Goal: Transaction & Acquisition: Book appointment/travel/reservation

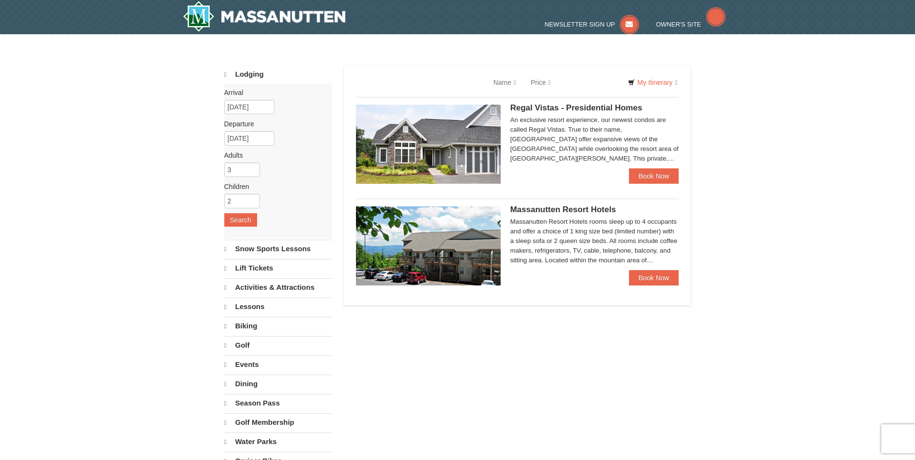
select select "10"
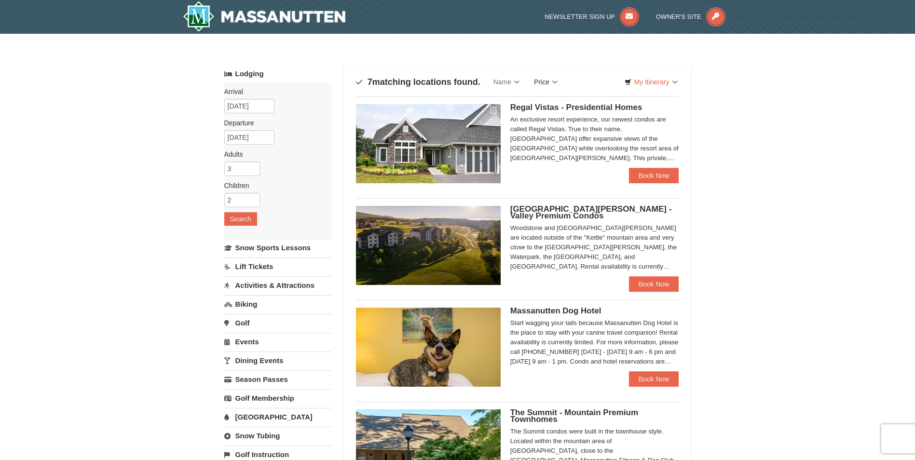
click at [553, 80] on link "Price" at bounding box center [545, 81] width 38 height 19
click at [565, 99] on link "Price (Low to High)" at bounding box center [565, 101] width 77 height 13
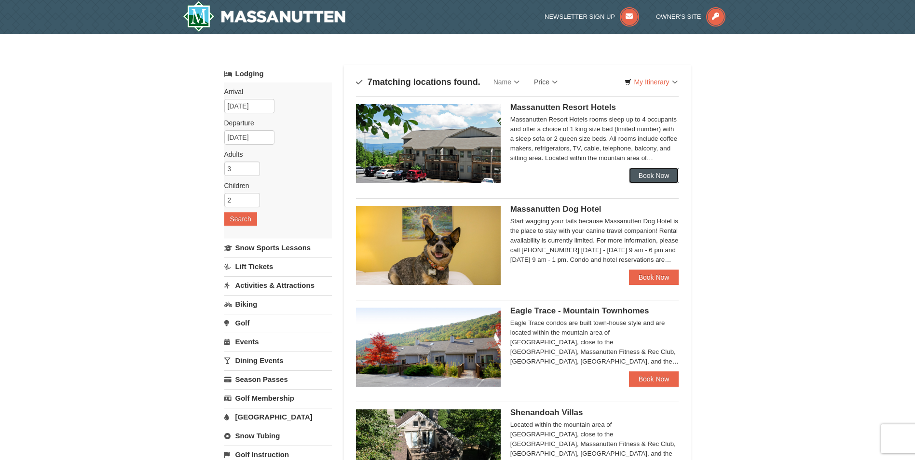
click at [658, 172] on link "Book Now" at bounding box center [654, 175] width 50 height 15
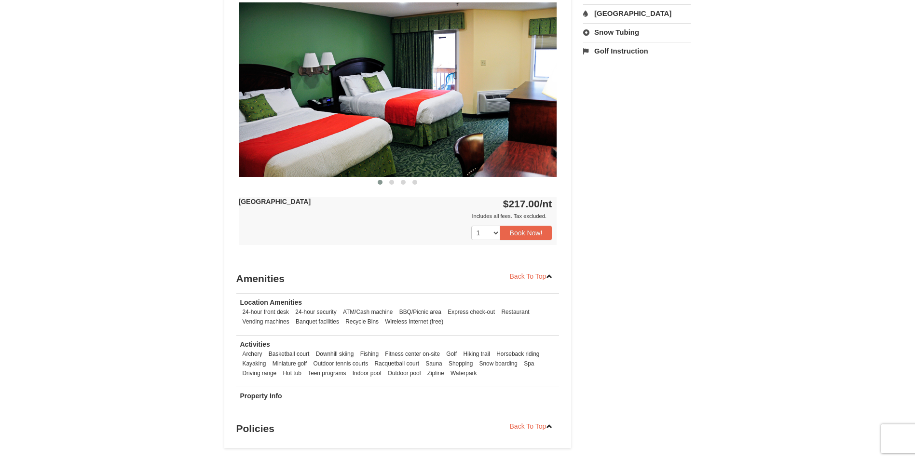
scroll to position [434, 0]
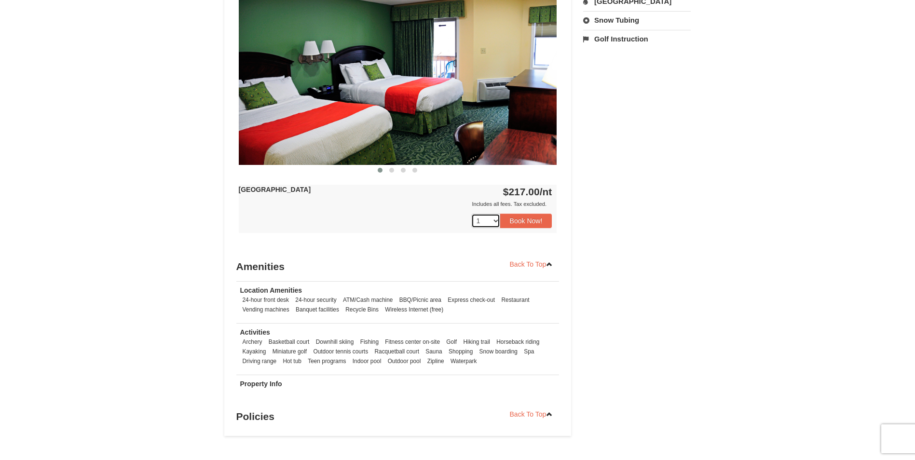
click at [481, 221] on select "1 2 3" at bounding box center [485, 221] width 29 height 14
click at [471, 214] on select "1 2 3" at bounding box center [485, 221] width 29 height 14
click at [489, 222] on select "1 2 3" at bounding box center [485, 221] width 29 height 14
select select "1"
click at [471, 214] on select "1 2 3" at bounding box center [485, 221] width 29 height 14
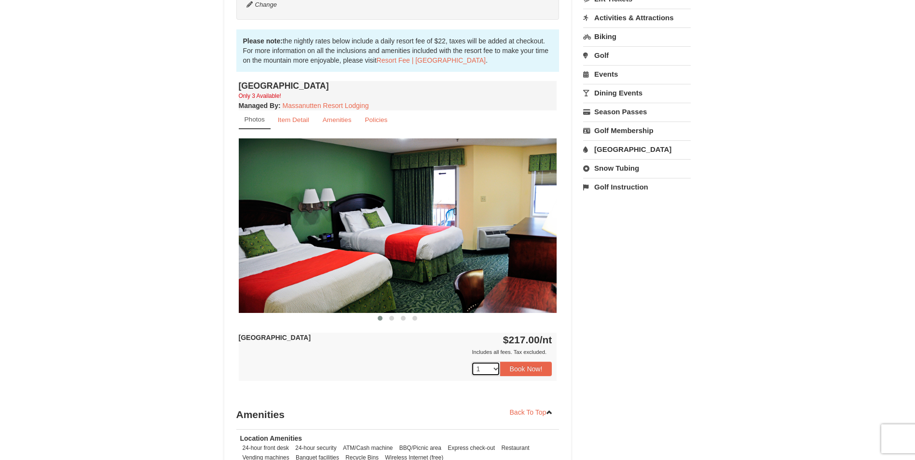
scroll to position [193, 0]
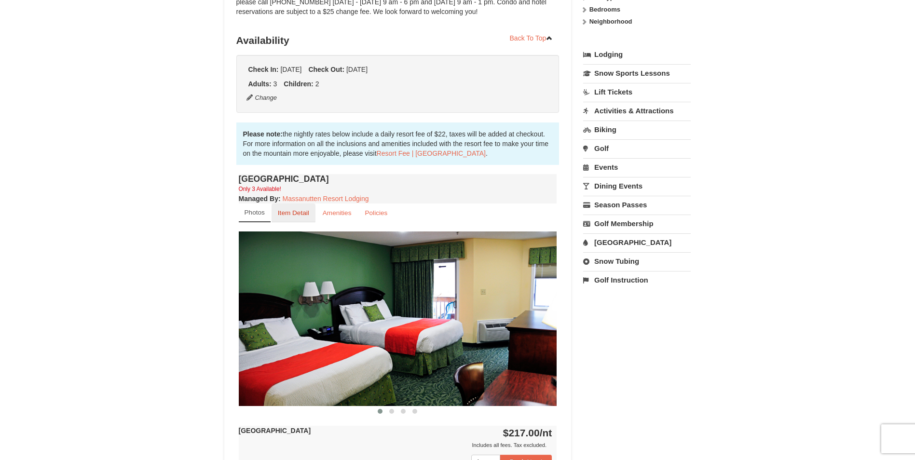
click at [311, 220] on link "Item Detail" at bounding box center [293, 212] width 44 height 19
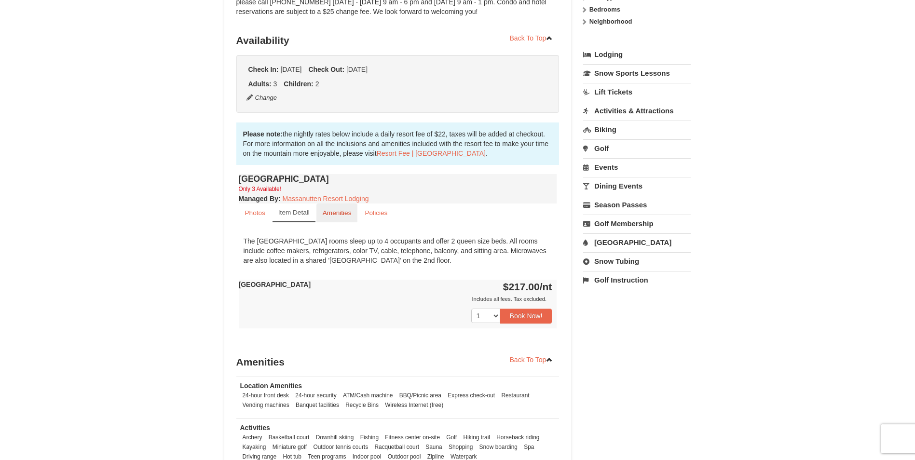
click at [343, 214] on small "Amenities" at bounding box center [337, 212] width 29 height 7
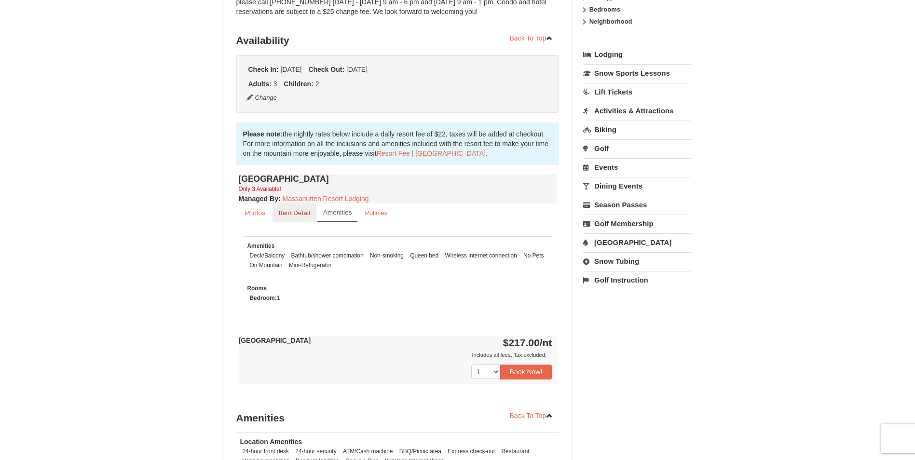
click at [296, 218] on link "Item Detail" at bounding box center [294, 212] width 44 height 19
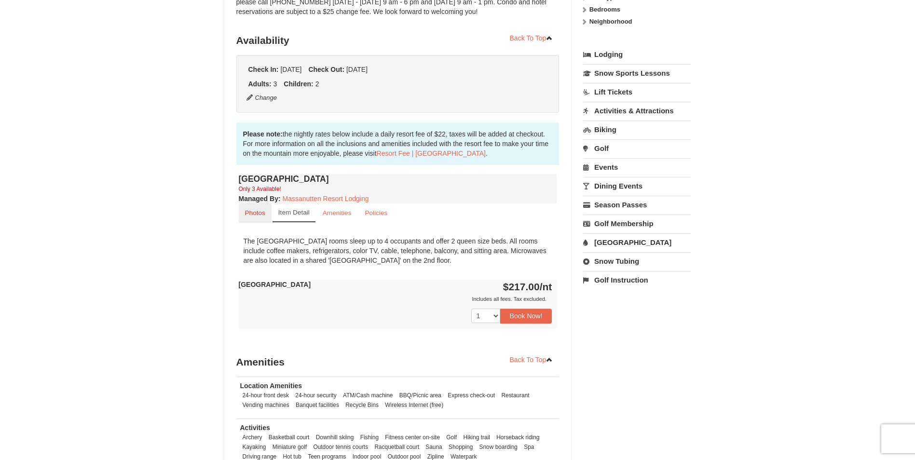
click at [258, 219] on link "Photos" at bounding box center [255, 212] width 33 height 19
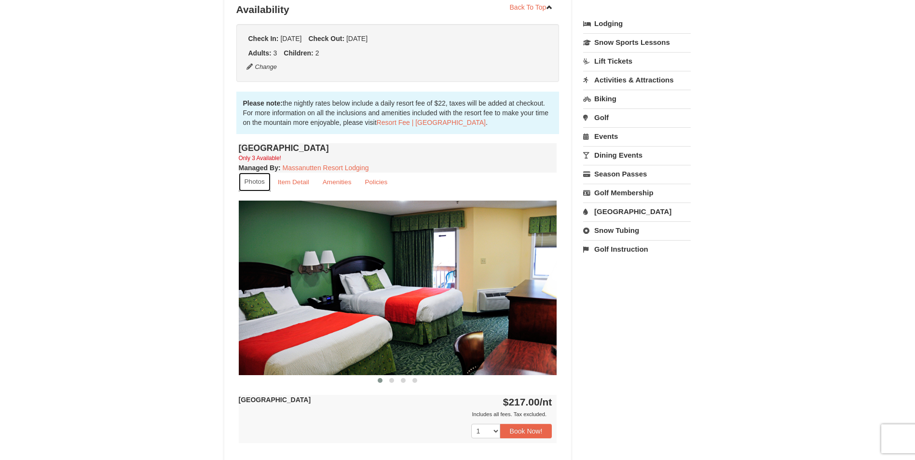
scroll to position [289, 0]
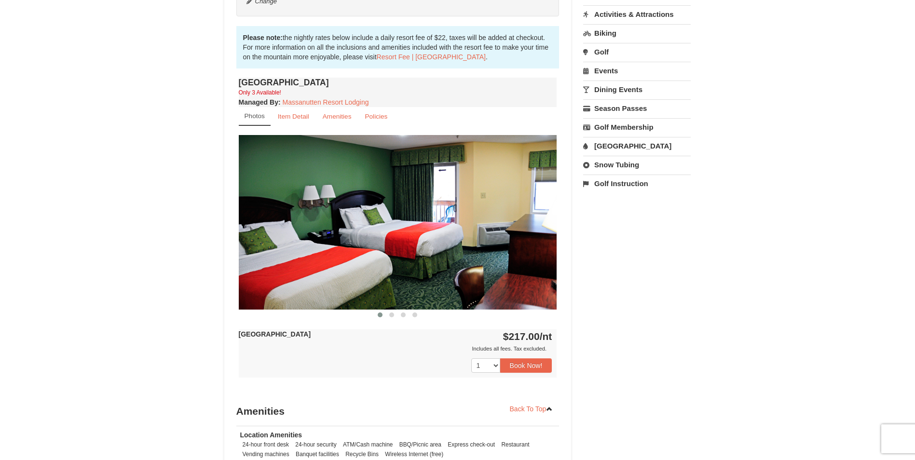
click at [423, 273] on img at bounding box center [398, 222] width 318 height 174
drag, startPoint x: 463, startPoint y: 273, endPoint x: 340, endPoint y: 268, distance: 123.1
click at [340, 268] on img at bounding box center [398, 222] width 318 height 174
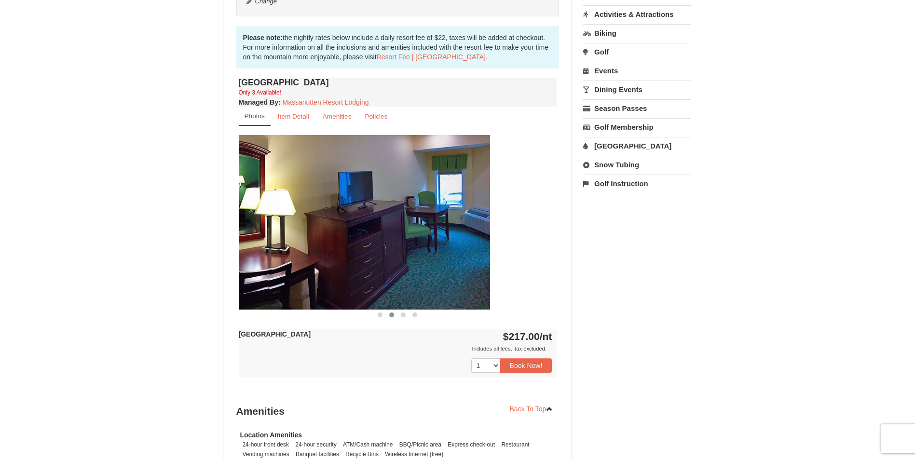
drag, startPoint x: 450, startPoint y: 272, endPoint x: 353, endPoint y: 267, distance: 97.0
click at [358, 267] on img at bounding box center [331, 222] width 318 height 174
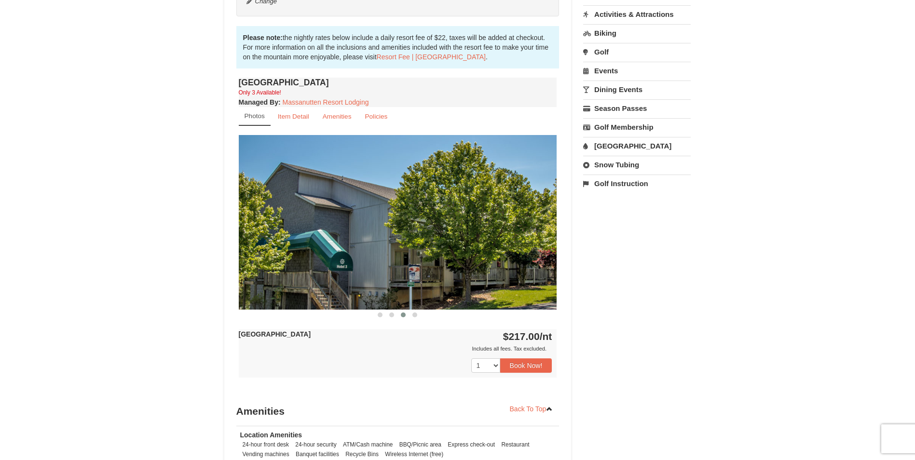
drag, startPoint x: 488, startPoint y: 272, endPoint x: 366, endPoint y: 268, distance: 121.6
click at [367, 268] on img at bounding box center [398, 222] width 318 height 174
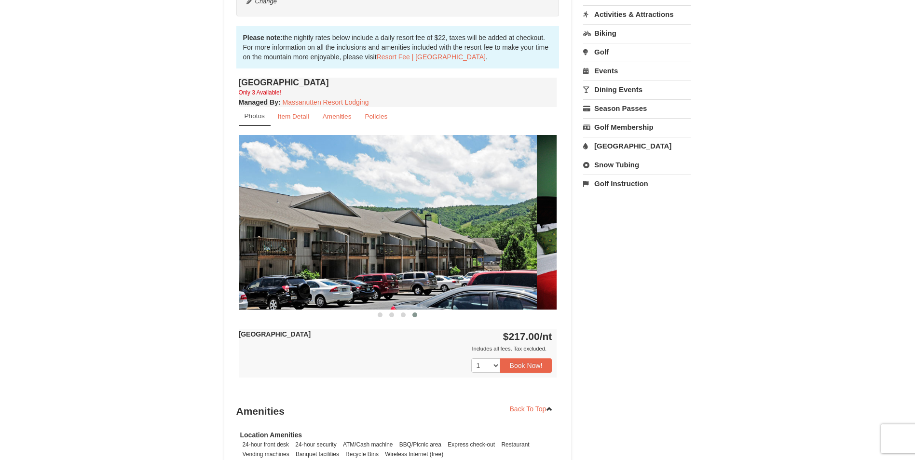
drag, startPoint x: 474, startPoint y: 273, endPoint x: 354, endPoint y: 269, distance: 119.6
click at [358, 269] on img at bounding box center [377, 222] width 318 height 174
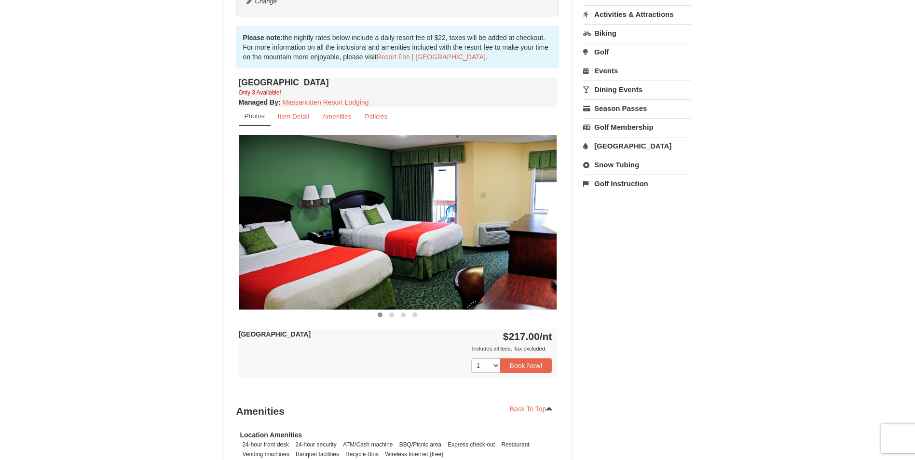
scroll to position [337, 0]
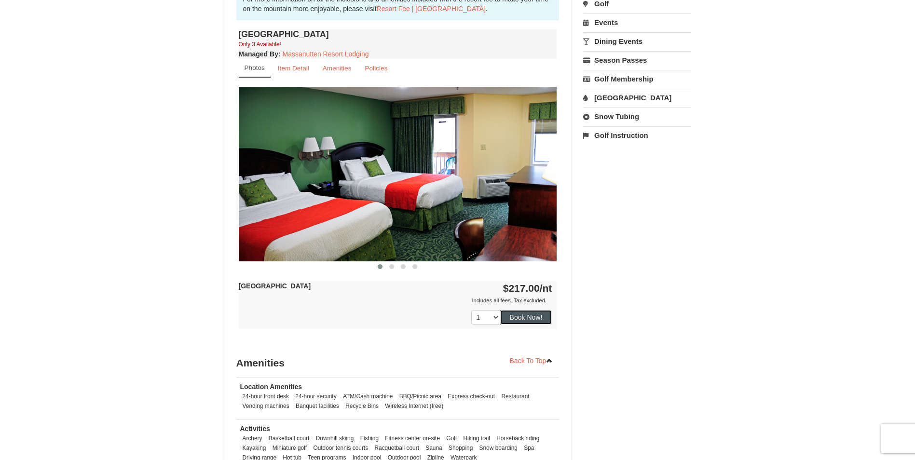
click at [529, 320] on button "Book Now!" at bounding box center [526, 317] width 52 height 14
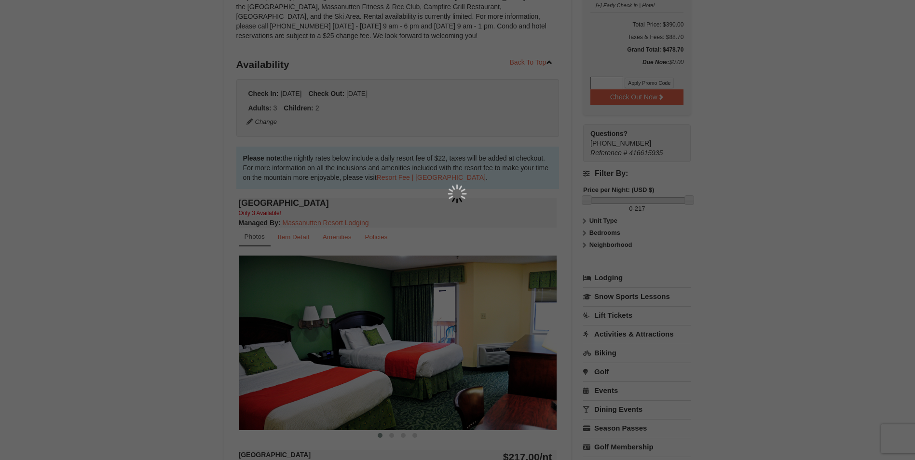
scroll to position [94, 0]
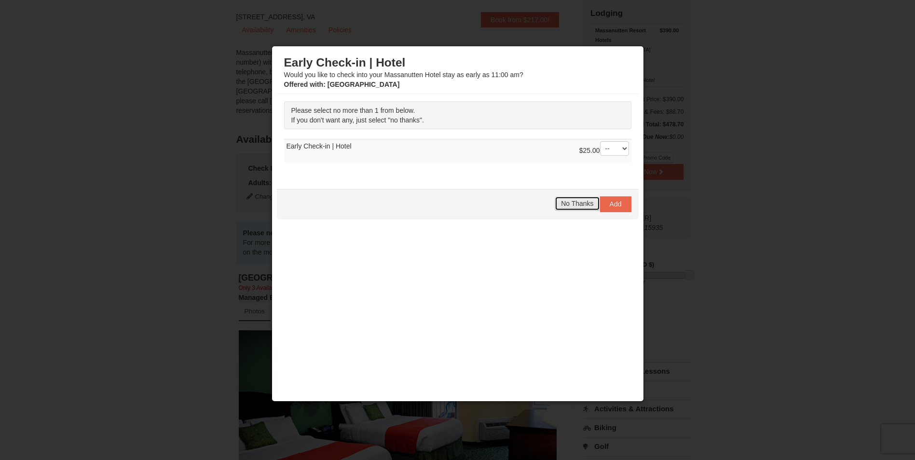
click at [574, 206] on span "No Thanks" at bounding box center [577, 204] width 32 height 8
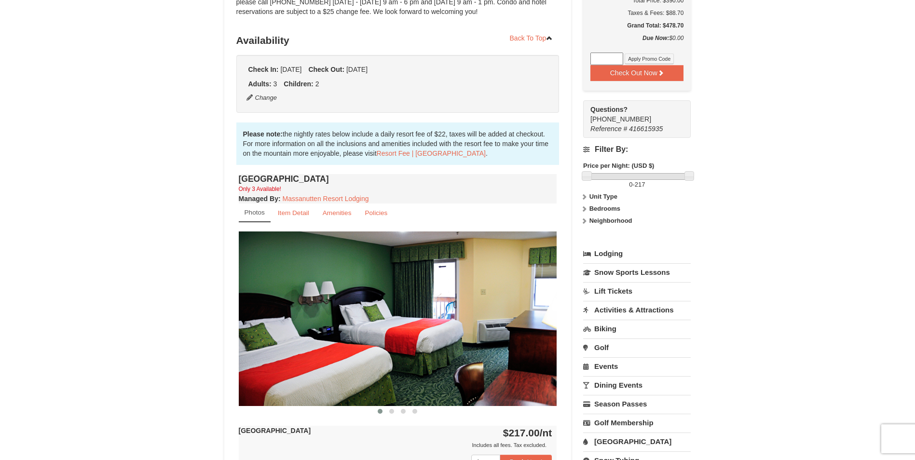
scroll to position [0, 0]
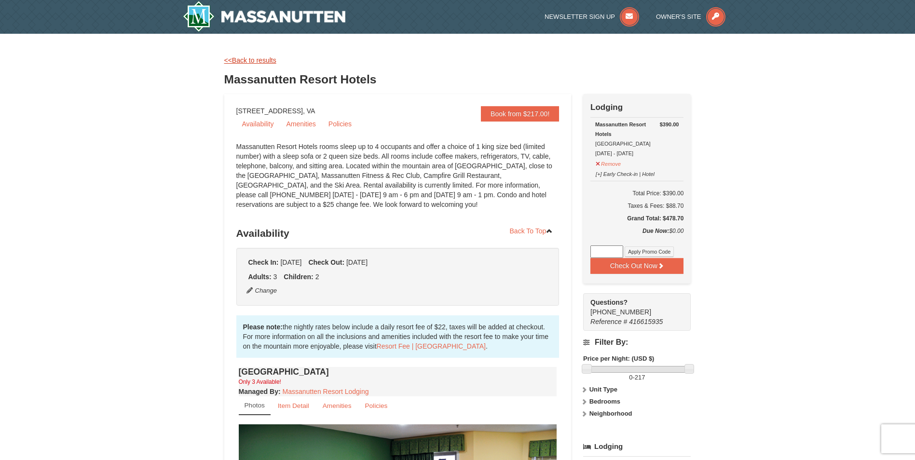
click at [241, 59] on link "<<Back to results" at bounding box center [250, 60] width 52 height 8
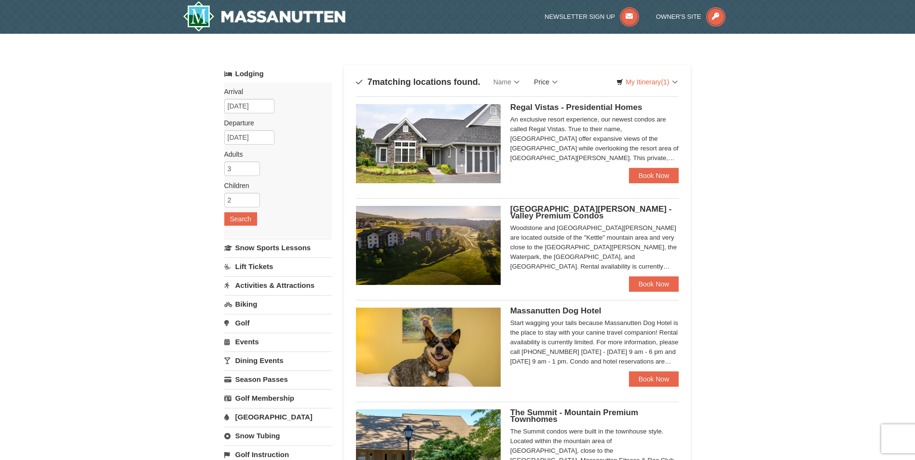
click at [564, 84] on link "Price" at bounding box center [545, 81] width 38 height 19
click at [558, 101] on link "Price (Low to High)" at bounding box center [565, 101] width 77 height 13
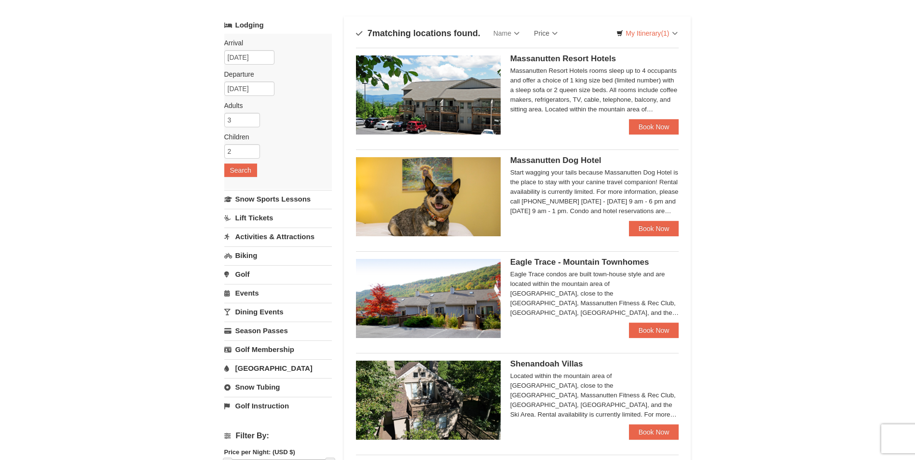
scroll to position [48, 0]
click at [658, 333] on link "Book Now" at bounding box center [654, 330] width 50 height 15
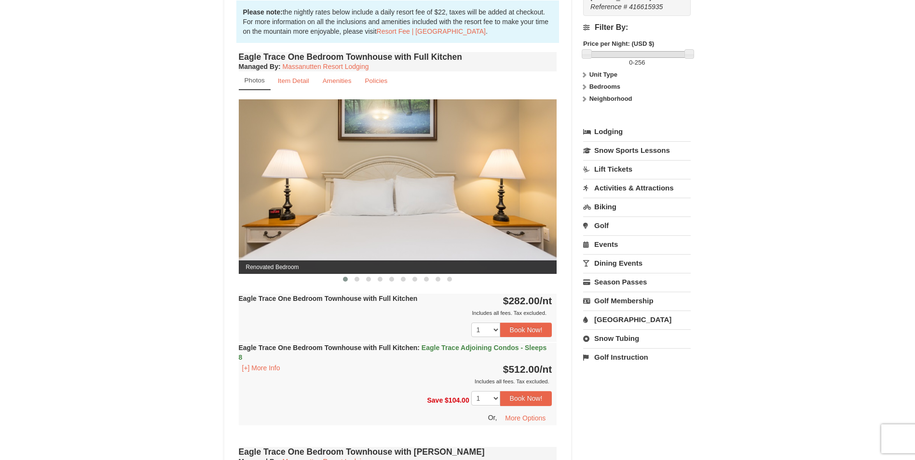
scroll to position [337, 0]
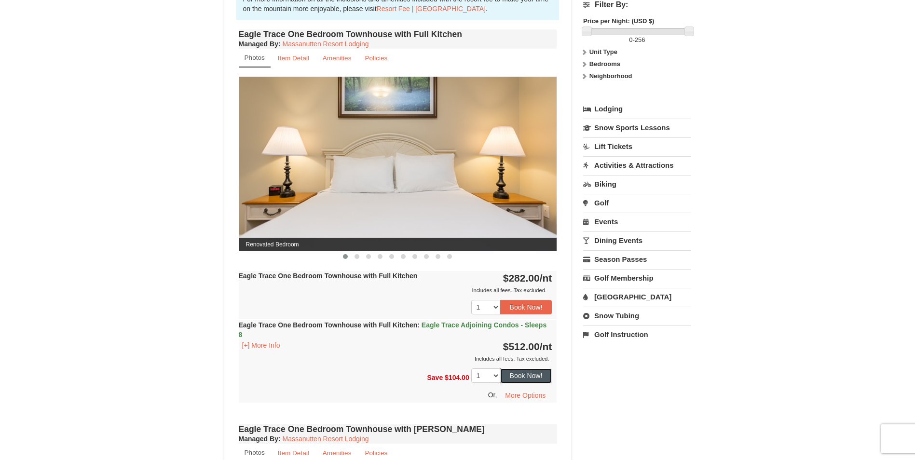
click at [534, 377] on button "Book Now!" at bounding box center [526, 375] width 52 height 14
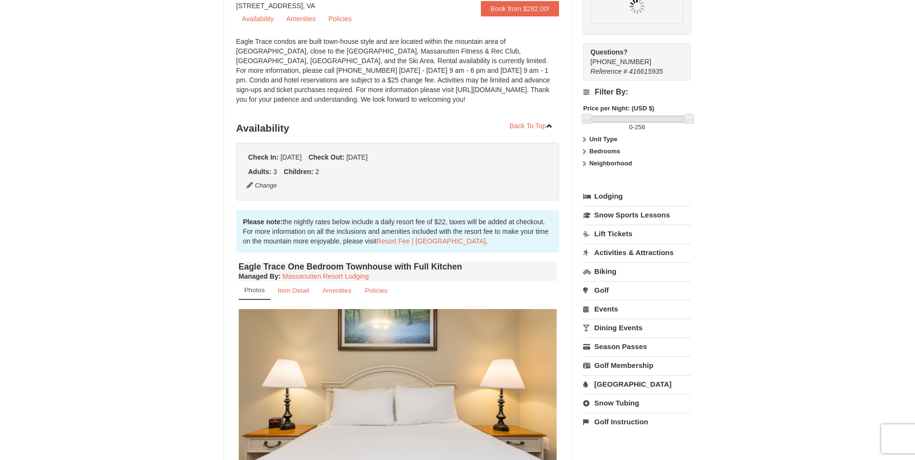
scroll to position [94, 0]
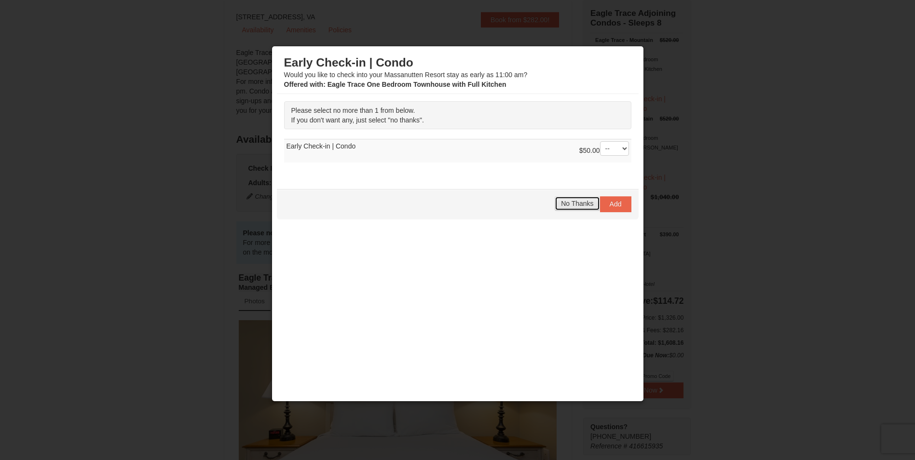
click at [590, 206] on span "No Thanks" at bounding box center [577, 204] width 32 height 8
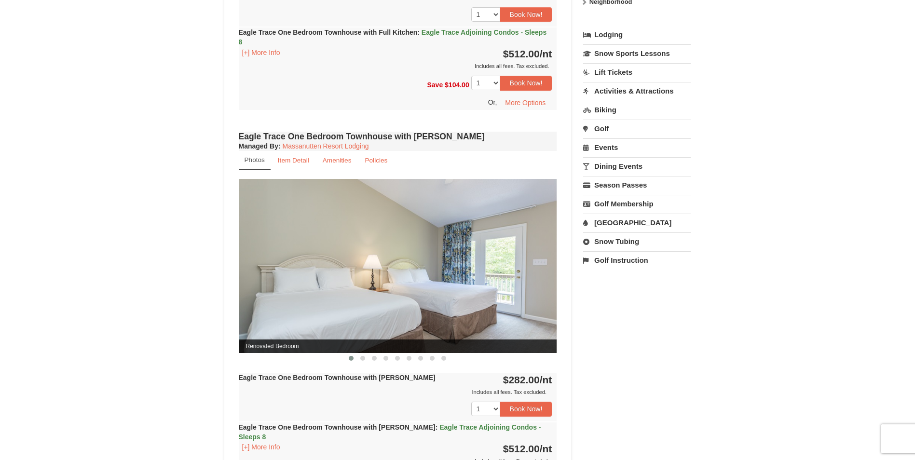
scroll to position [673, 0]
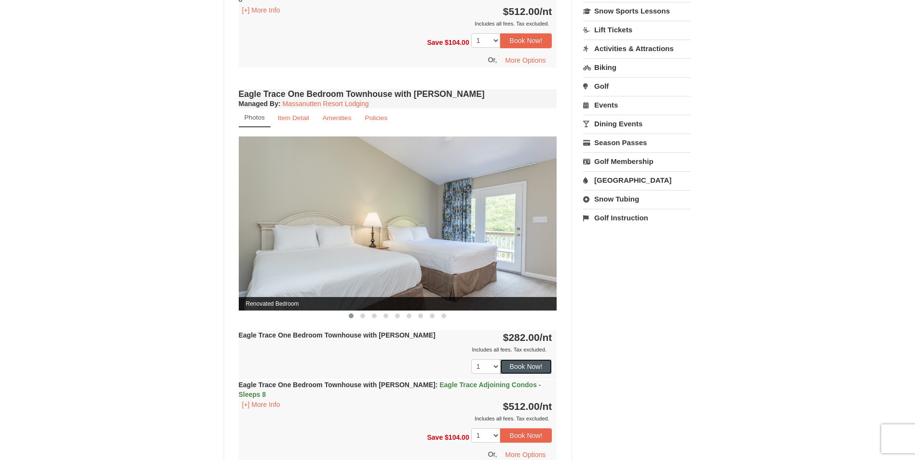
click at [518, 362] on button "Book Now!" at bounding box center [526, 366] width 52 height 14
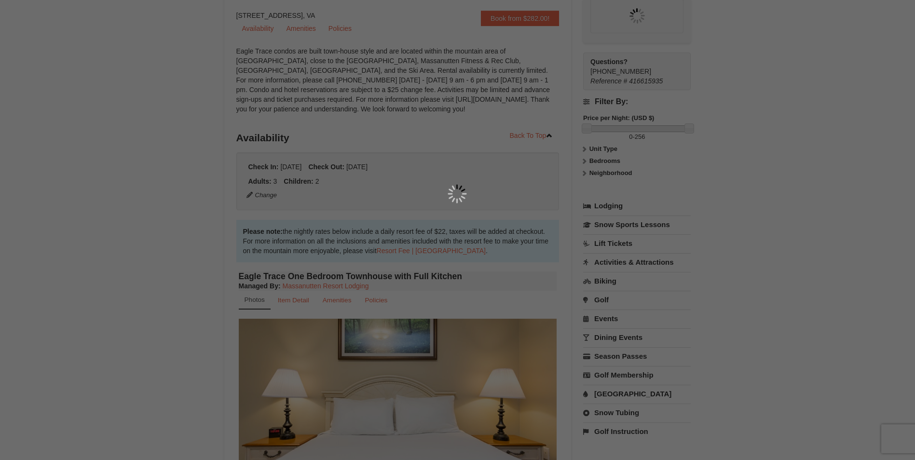
scroll to position [94, 0]
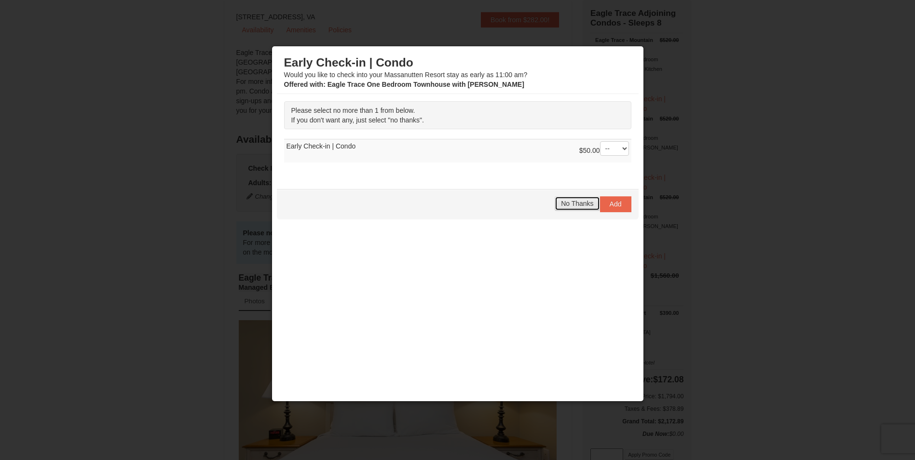
click at [584, 206] on span "No Thanks" at bounding box center [577, 204] width 32 height 8
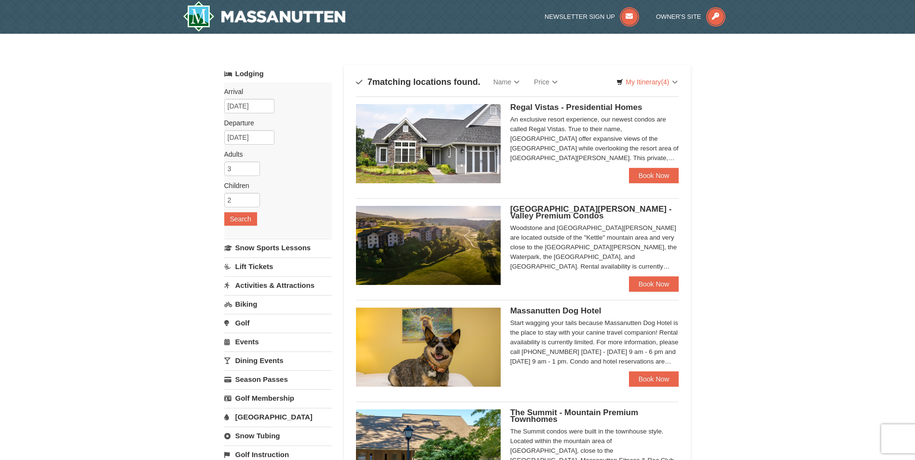
scroll to position [48, 0]
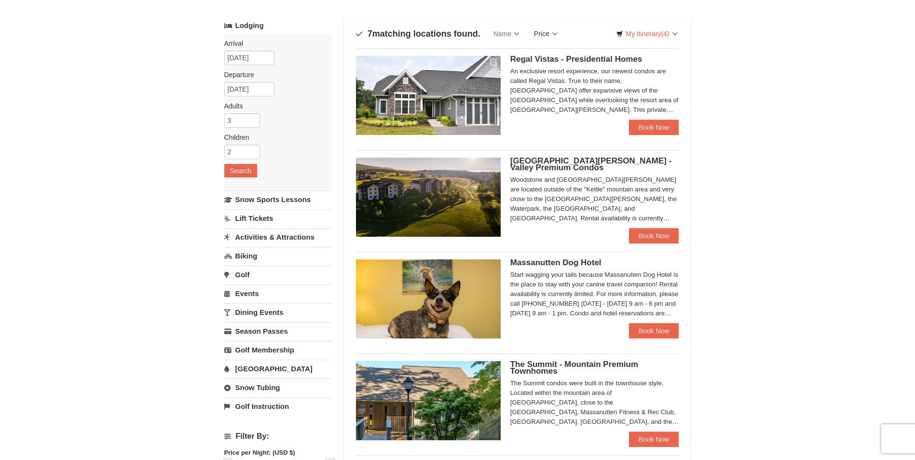
click at [553, 35] on link "Price" at bounding box center [545, 33] width 38 height 19
click at [552, 52] on link "Price (Low to High)" at bounding box center [565, 53] width 77 height 13
